Goal: Information Seeking & Learning: Learn about a topic

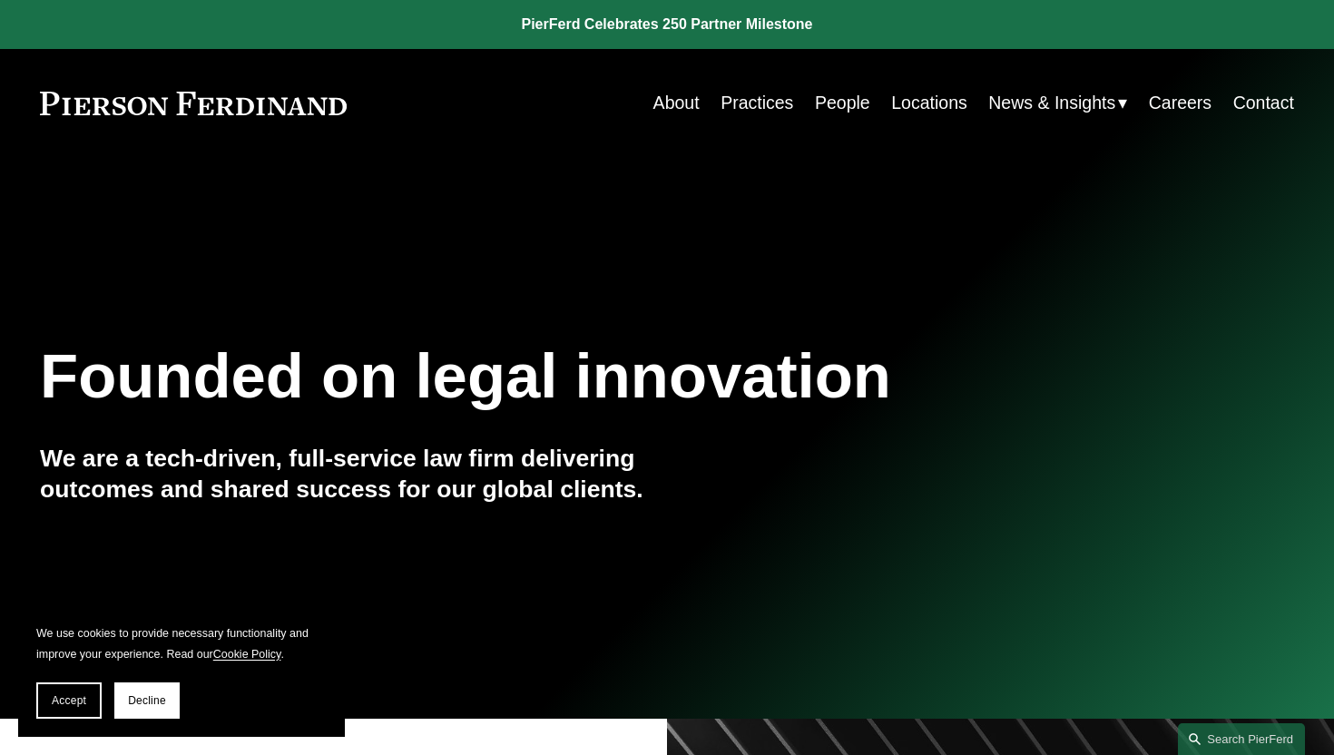
click at [0, 0] on span "Blogs" at bounding box center [0, 0] width 0 height 0
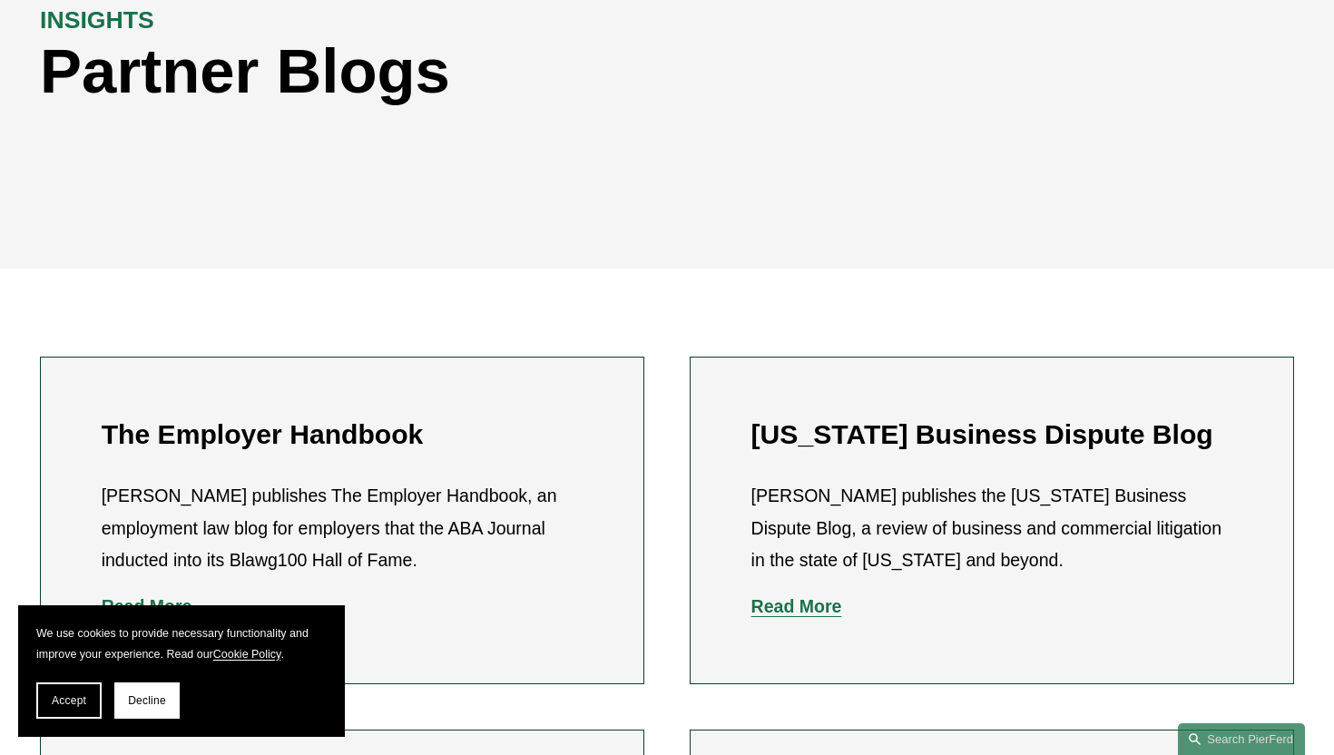
scroll to position [284, 0]
click at [122, 711] on button "Decline" at bounding box center [146, 701] width 65 height 36
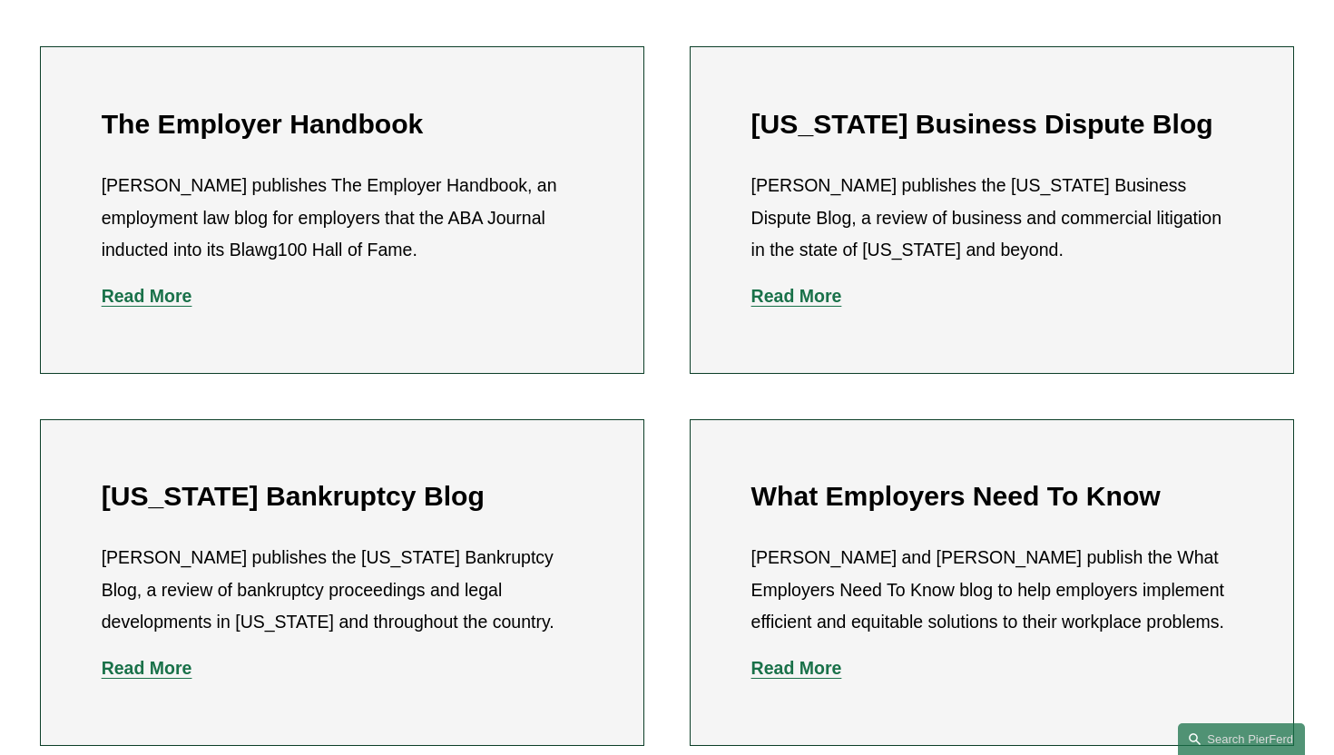
scroll to position [578, 0]
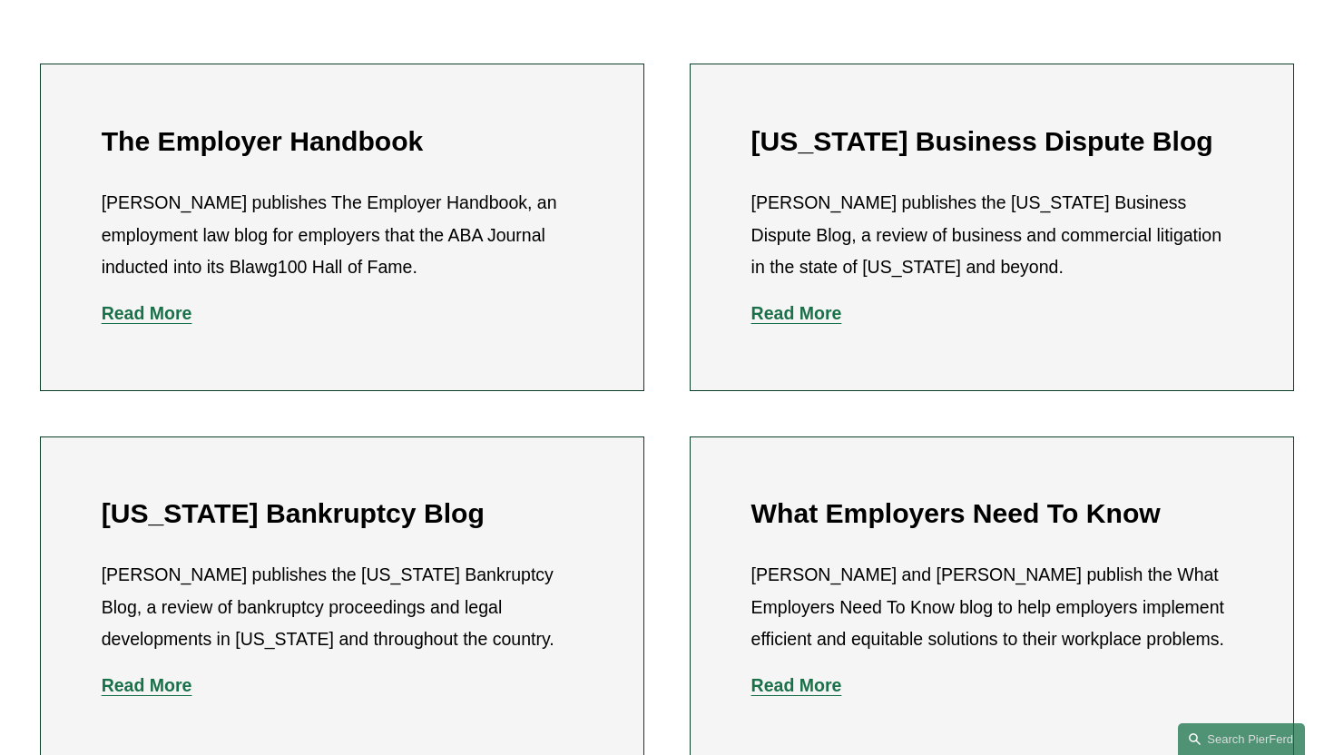
click at [805, 303] on strong "Read More" at bounding box center [797, 313] width 91 height 20
